Goal: Navigation & Orientation: Find specific page/section

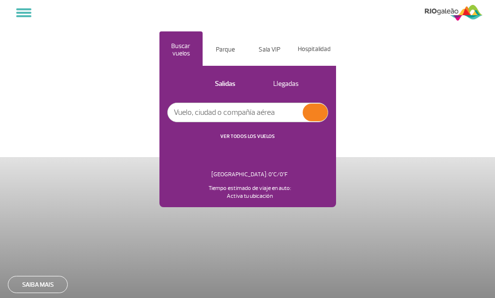
select select
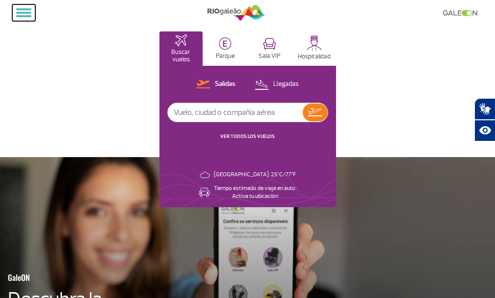
click at [24, 15] on button at bounding box center [23, 12] width 23 height 17
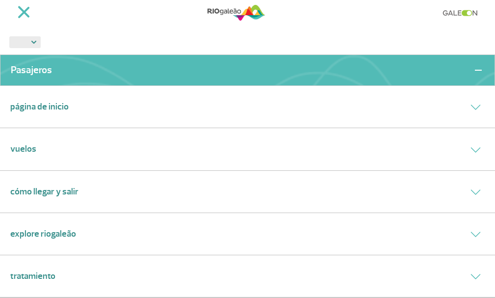
click at [60, 232] on link "Explore RIOgaleão" at bounding box center [43, 233] width 66 height 13
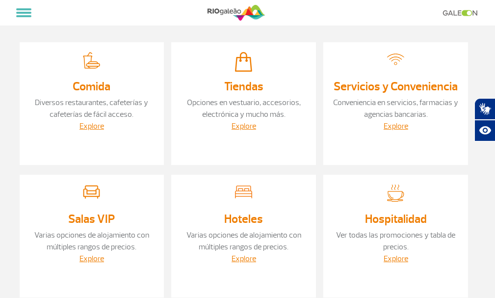
scroll to position [98, 0]
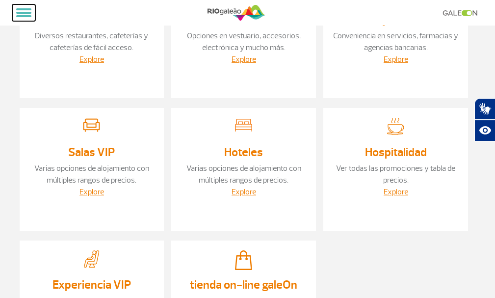
click at [24, 15] on span at bounding box center [23, 16] width 15 height 2
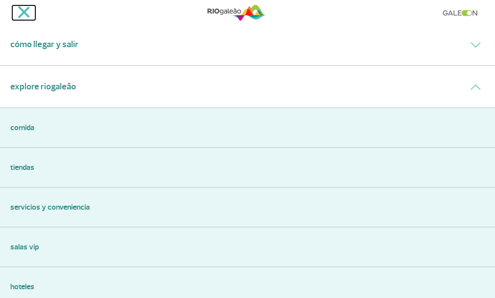
scroll to position [196, 0]
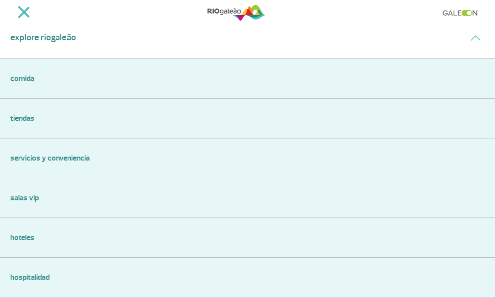
click at [64, 164] on link "Servicios y Conveniencia" at bounding box center [247, 158] width 474 height 12
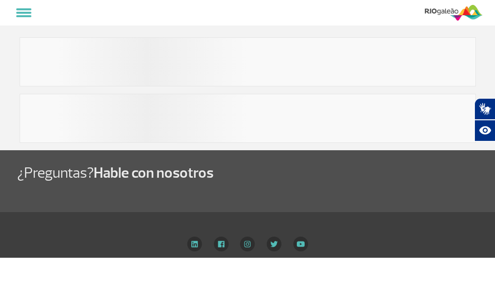
select select
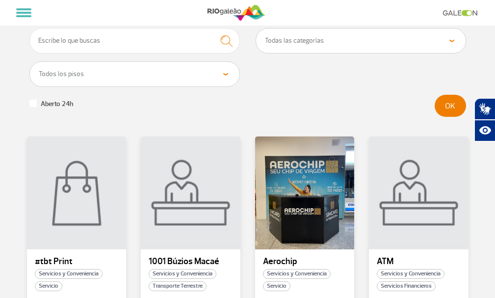
scroll to position [98, 0]
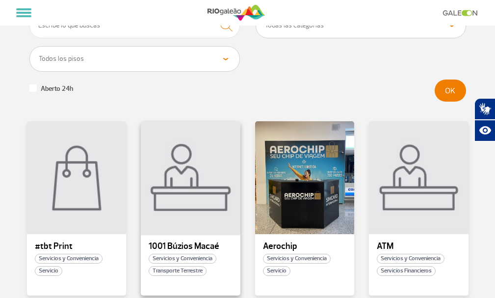
click at [192, 135] on div at bounding box center [190, 177] width 101 height 115
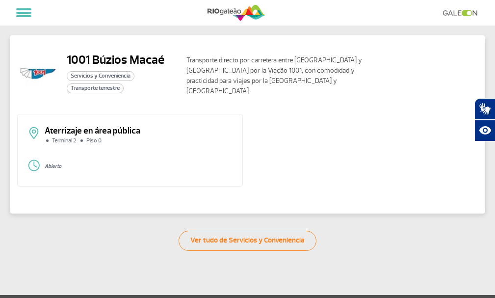
drag, startPoint x: 92, startPoint y: 120, endPoint x: 86, endPoint y: 125, distance: 7.7
click at [92, 125] on font "Aterrizaje en área pública" at bounding box center [93, 130] width 96 height 11
click at [54, 126] on font "Aterrizaje en área pública" at bounding box center [93, 130] width 96 height 11
